Goal: Transaction & Acquisition: Purchase product/service

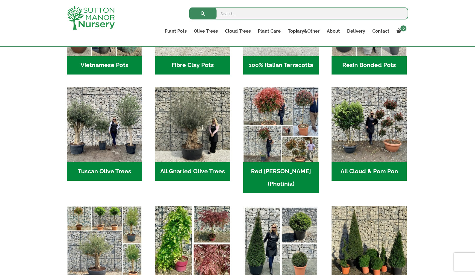
scroll to position [266, 0]
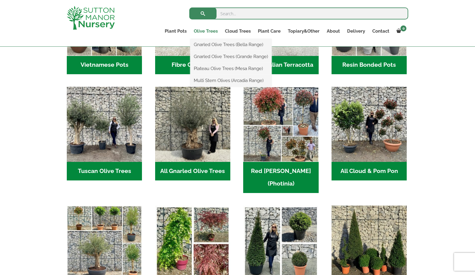
click at [210, 30] on link "Olive Trees" at bounding box center [205, 31] width 31 height 8
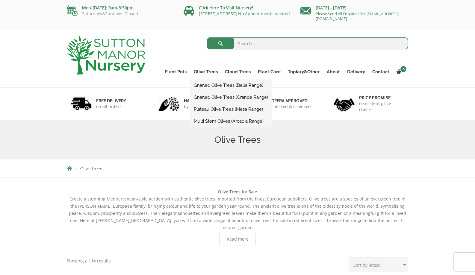
click at [215, 119] on link "Multi Stem Olives (Arcadia Range)" at bounding box center [230, 121] width 81 height 9
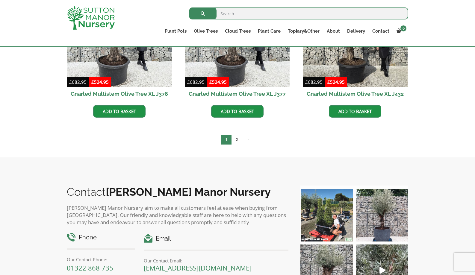
scroll to position [1065, 0]
click at [236, 138] on link "2" at bounding box center [236, 139] width 10 height 10
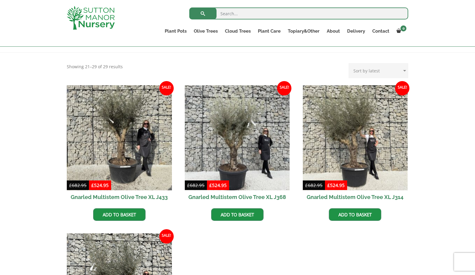
scroll to position [115, 0]
